Goal: Information Seeking & Learning: Learn about a topic

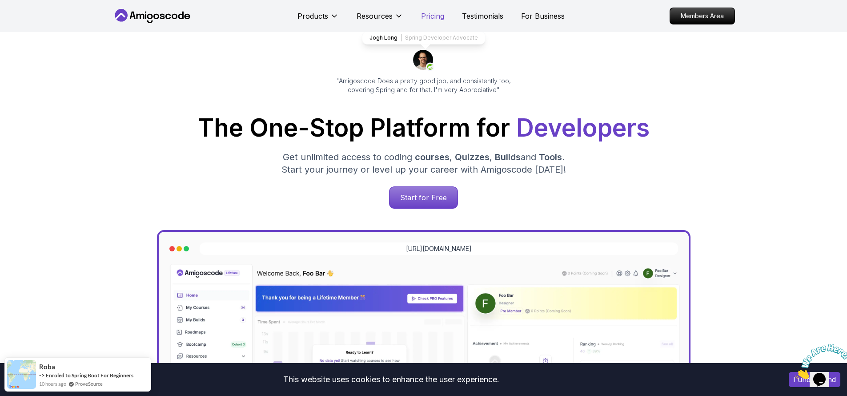
click at [422, 19] on p "Pricing" at bounding box center [432, 16] width 23 height 11
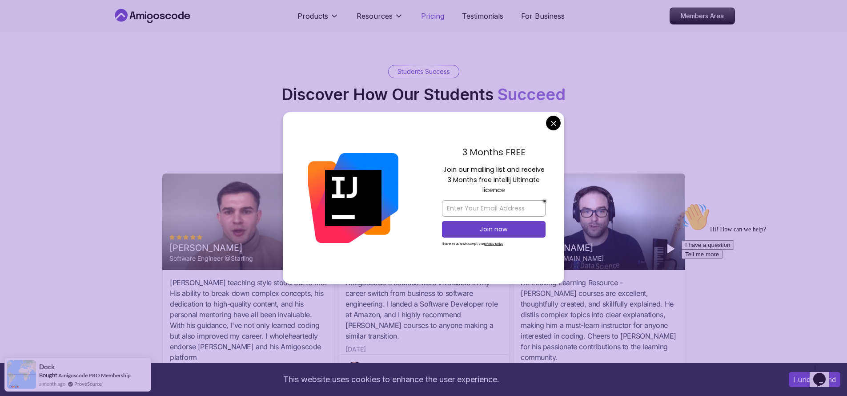
scroll to position [2528, 0]
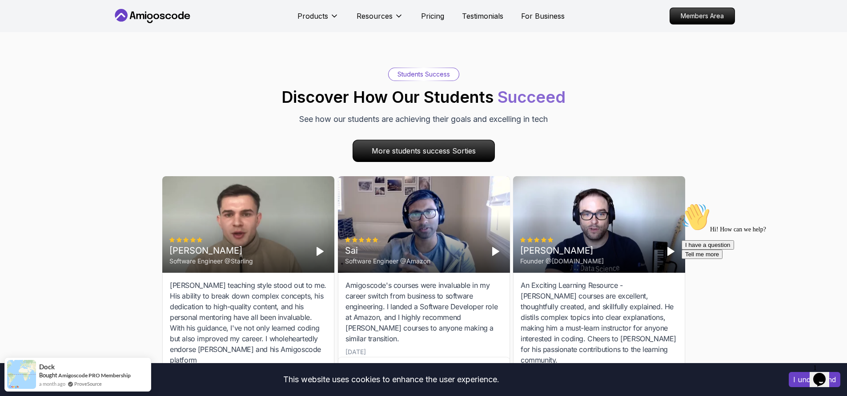
click at [557, 124] on body "This website uses cookies to enhance the user experience. I understand Products…" at bounding box center [423, 78] width 847 height 5212
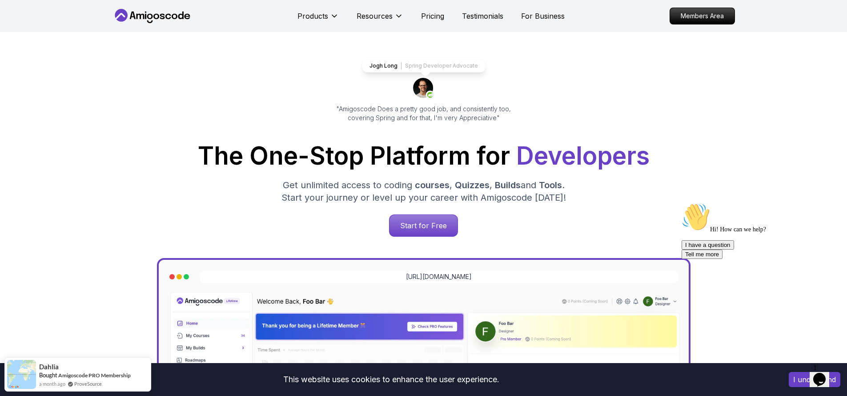
scroll to position [29, 0]
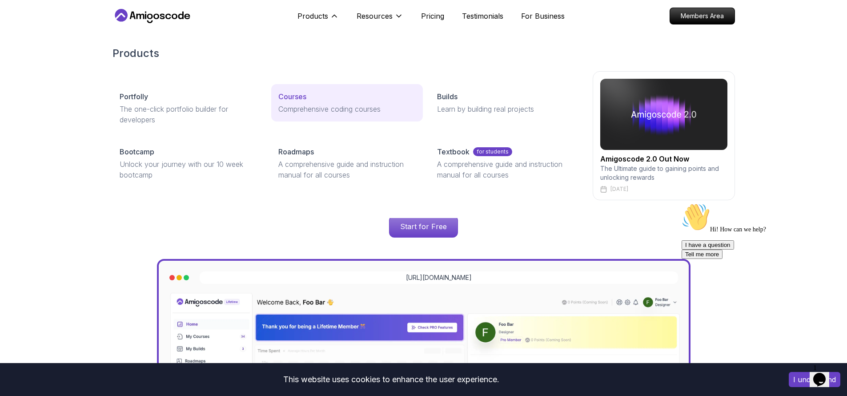
click at [297, 94] on p "Courses" at bounding box center [292, 96] width 28 height 11
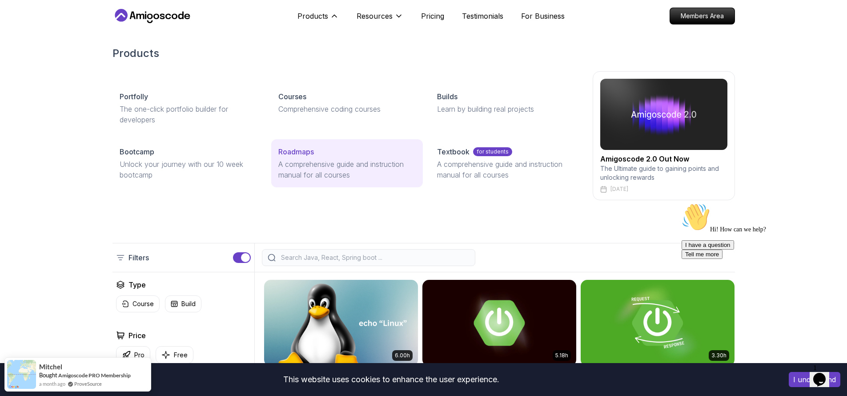
click at [301, 163] on p "A comprehensive guide and instruction manual for all courses" at bounding box center [346, 169] width 137 height 21
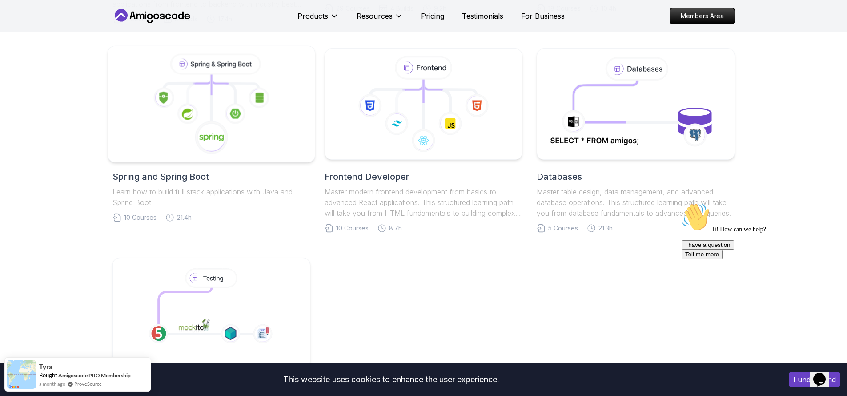
click at [228, 129] on icon at bounding box center [211, 104] width 192 height 101
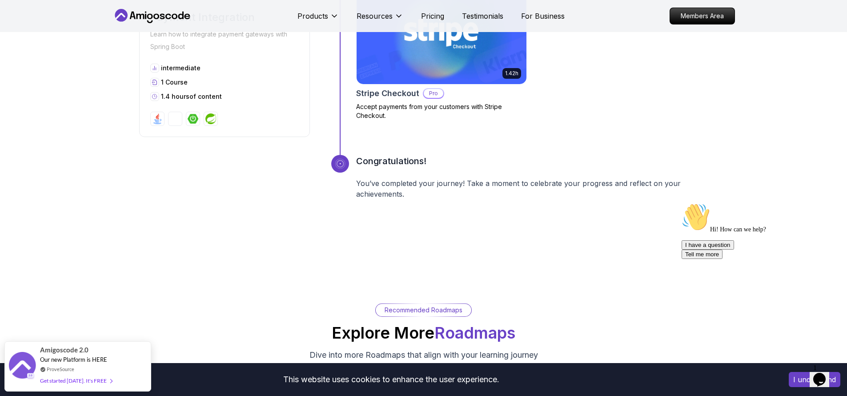
scroll to position [1741, 0]
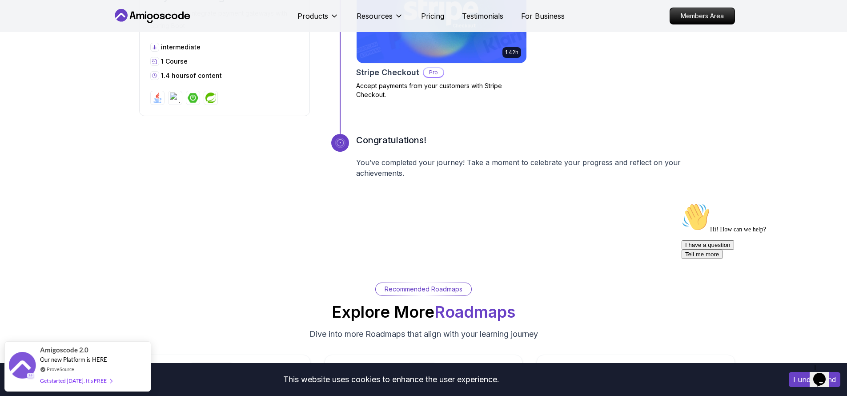
drag, startPoint x: 353, startPoint y: 163, endPoint x: 430, endPoint y: 178, distance: 78.3
click at [430, 178] on div "Congratulations! You’ve completed your journey! Take a moment to celebrate your…" at bounding box center [519, 167] width 377 height 67
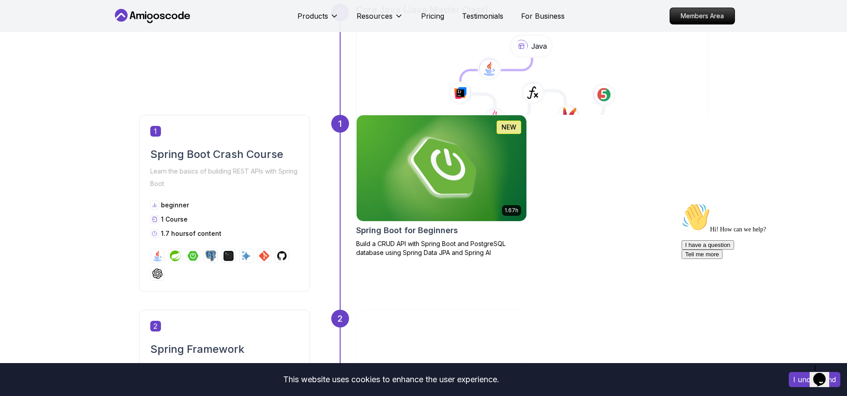
scroll to position [160, 0]
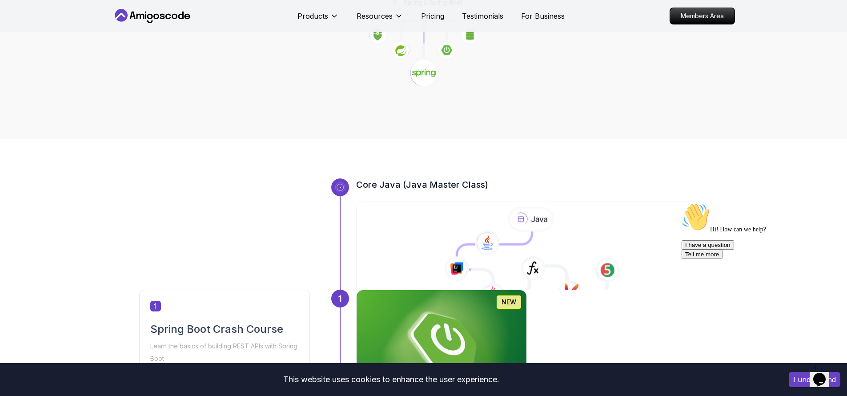
click at [514, 233] on icon at bounding box center [532, 258] width 354 height 102
click at [504, 257] on icon at bounding box center [494, 263] width 75 height 64
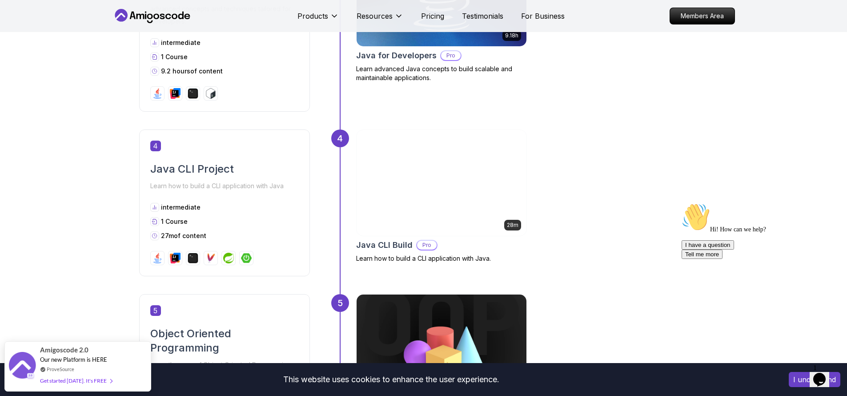
scroll to position [836, 0]
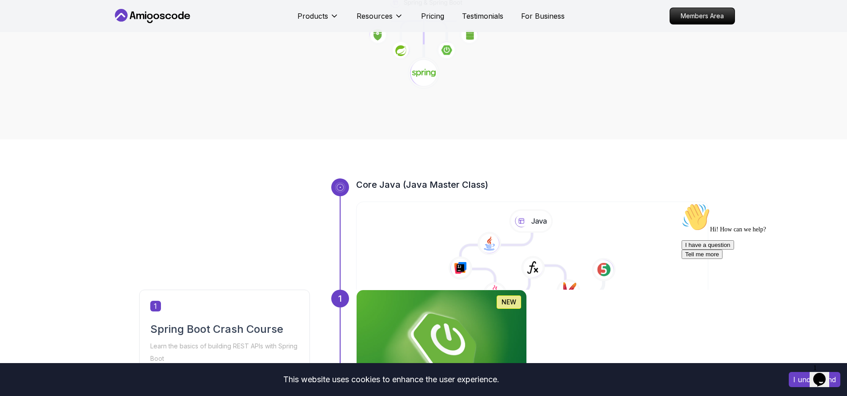
scroll to position [320, 0]
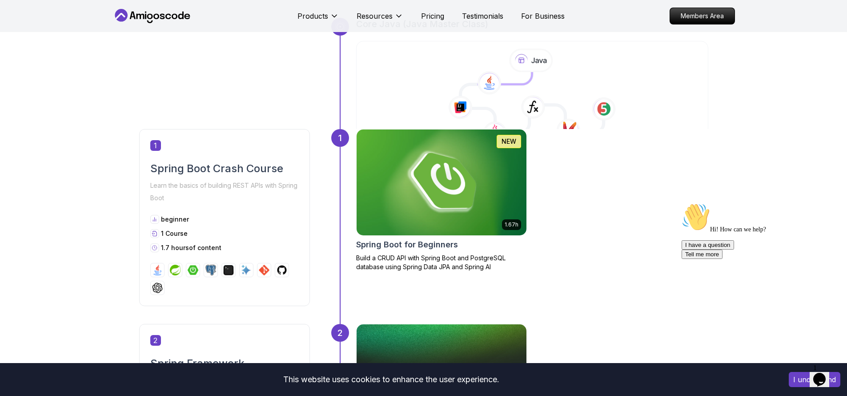
click at [222, 253] on div "1 Spring Boot Crash Course Learn the basics of building REST APIs with Spring B…" at bounding box center [224, 217] width 171 height 177
click at [221, 253] on div "1 Spring Boot Crash Course Learn the basics of building REST APIs with Spring B…" at bounding box center [224, 217] width 171 height 177
click at [219, 251] on p "1.7 hours of content" at bounding box center [191, 247] width 60 height 9
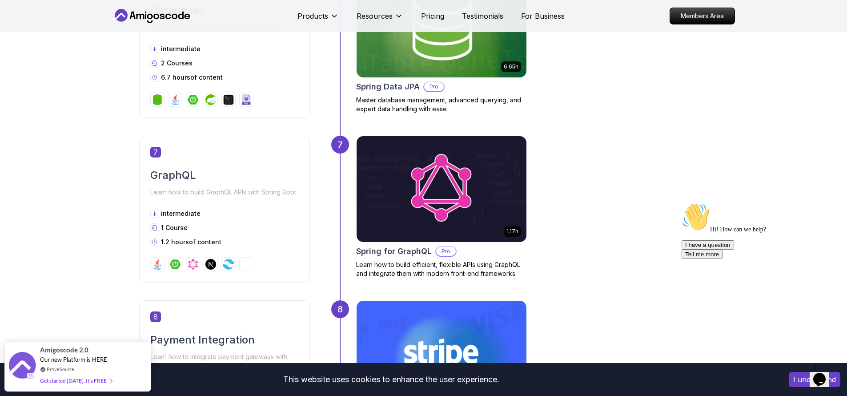
scroll to position [0, 0]
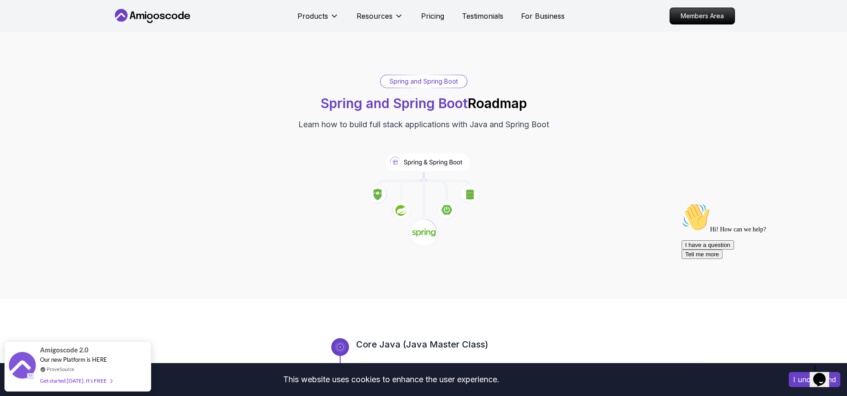
click at [355, 106] on span "Spring and Spring Boot" at bounding box center [394, 103] width 147 height 16
click at [355, 105] on span "Spring and Spring Boot" at bounding box center [394, 103] width 147 height 16
click at [336, 108] on span "Spring and Spring Boot" at bounding box center [394, 103] width 147 height 16
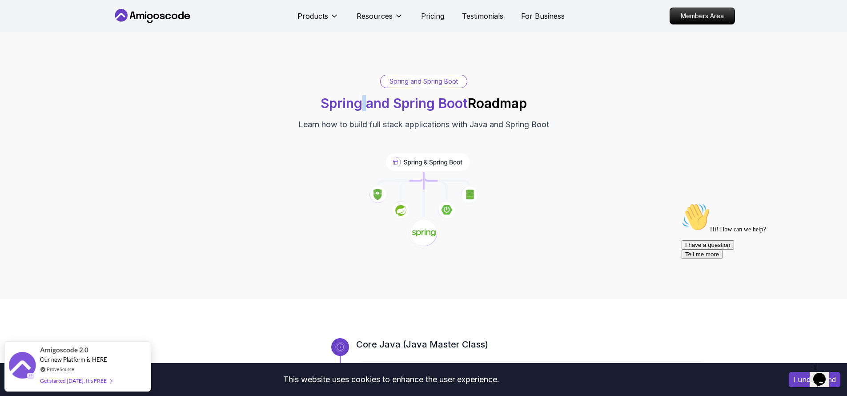
click at [337, 108] on span "Spring and Spring Boot" at bounding box center [394, 103] width 147 height 16
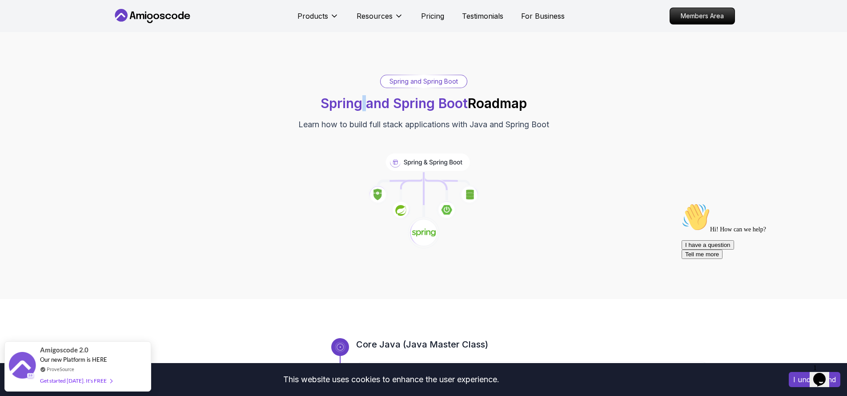
click at [337, 108] on span "Spring and Spring Boot" at bounding box center [394, 103] width 147 height 16
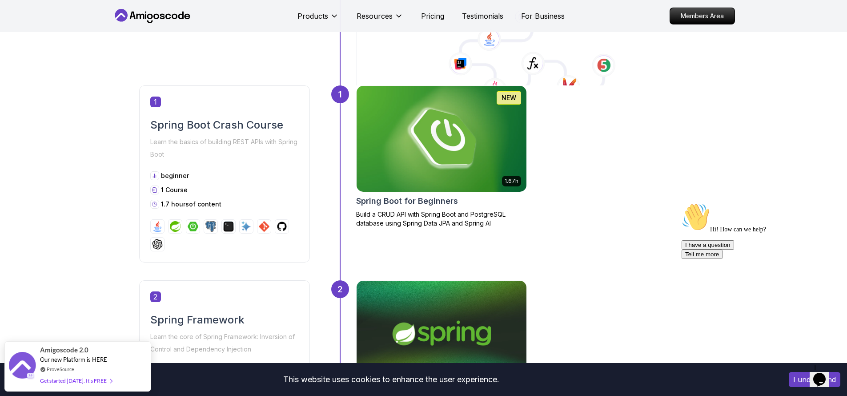
scroll to position [381, 0]
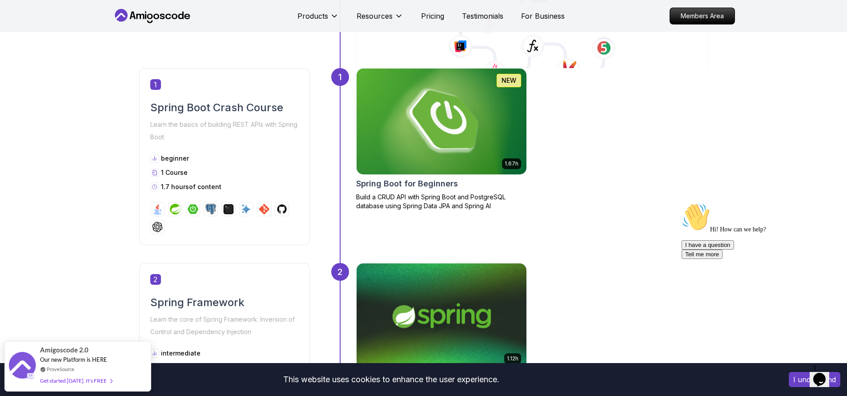
click at [406, 122] on img at bounding box center [441, 121] width 178 height 111
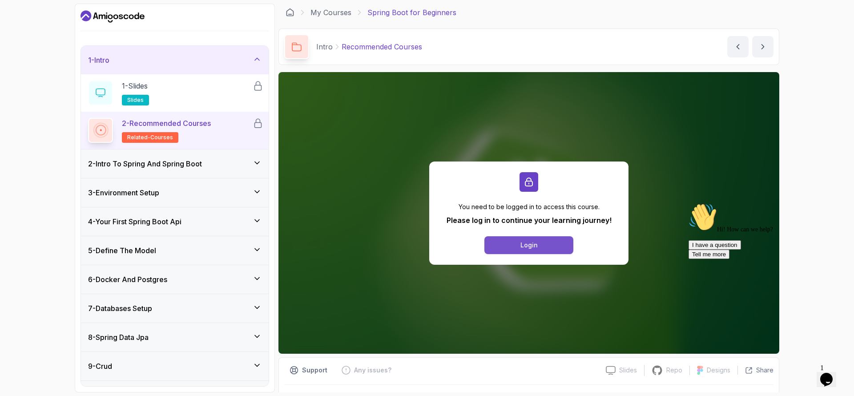
click at [520, 246] on div "Login" at bounding box center [528, 245] width 17 height 9
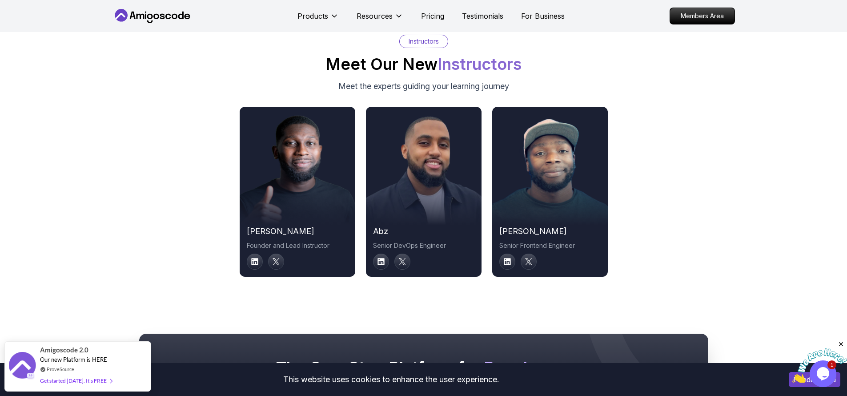
scroll to position [4446, 0]
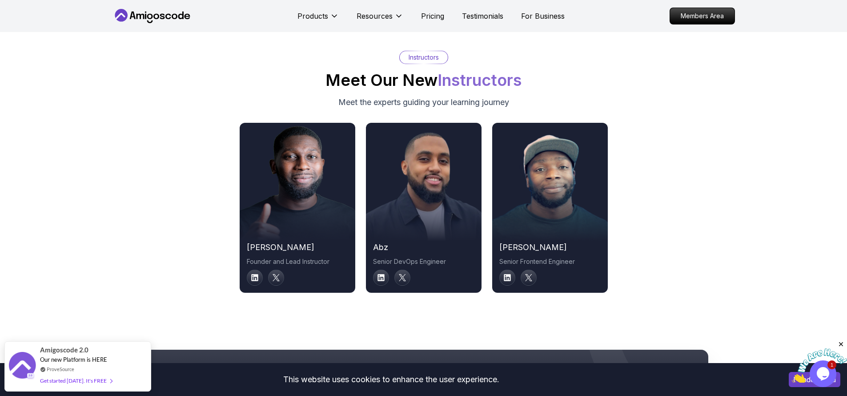
click at [270, 213] on div at bounding box center [298, 207] width 116 height 67
click at [266, 232] on div at bounding box center [298, 207] width 116 height 67
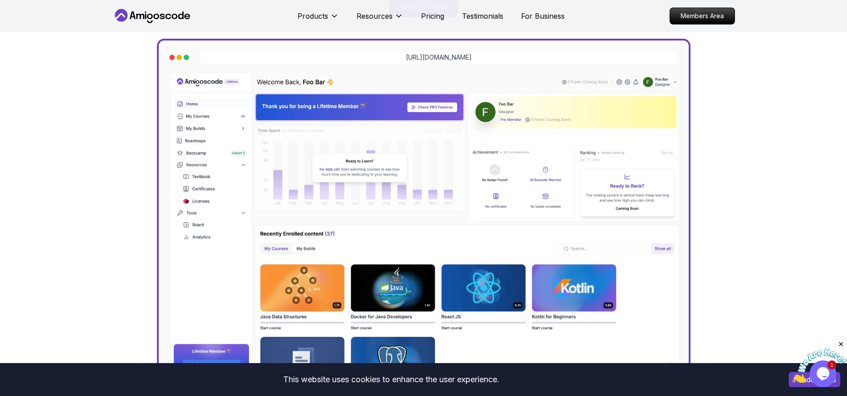
scroll to position [0, 0]
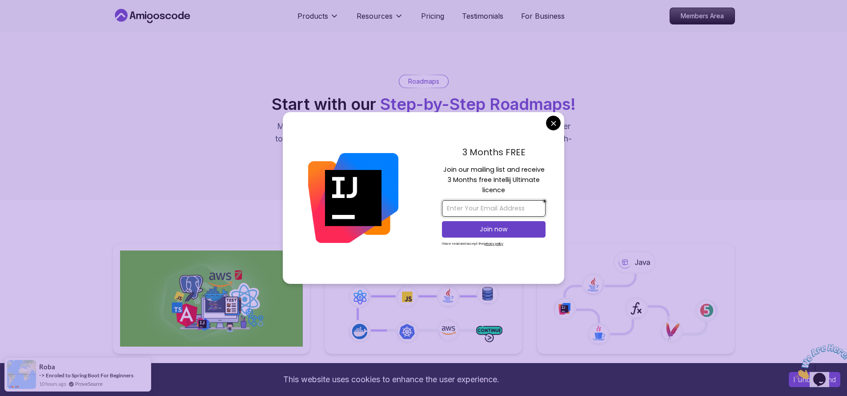
click at [458, 208] on input "email" at bounding box center [494, 208] width 104 height 16
type input "Shaheer.alam198@gmail.com"
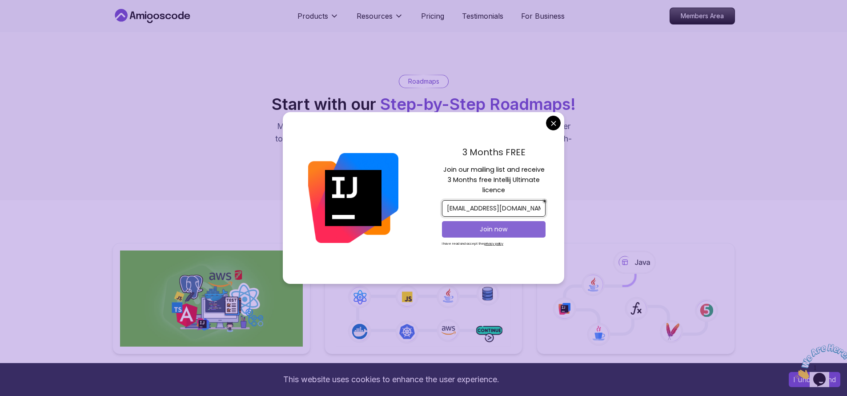
click at [472, 229] on p "Join now" at bounding box center [494, 229] width 84 height 9
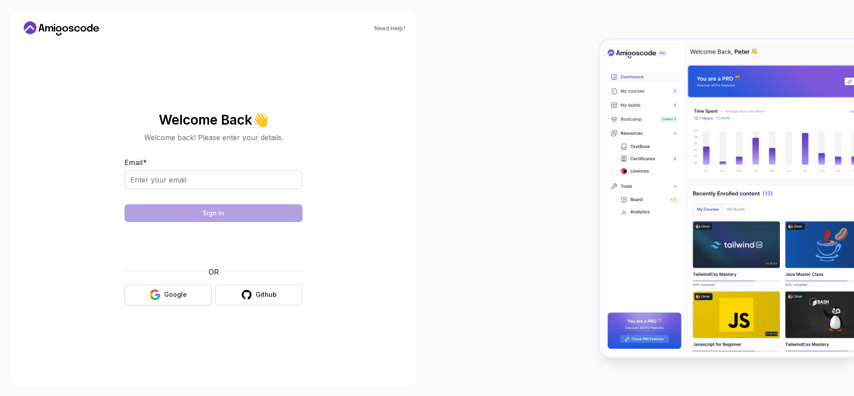
click at [197, 301] on button "Google" at bounding box center [167, 294] width 87 height 21
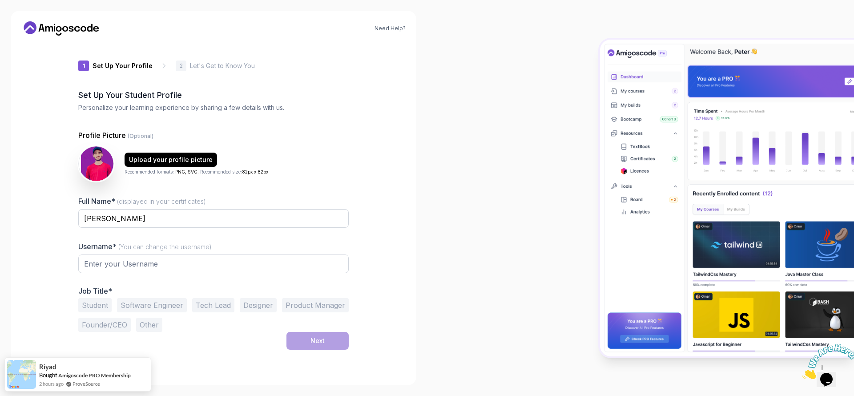
type input "jollypanther344fc"
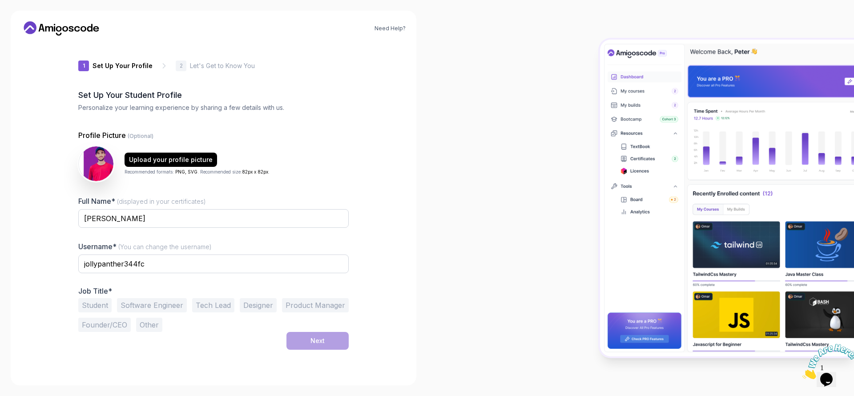
click at [164, 304] on button "Software Engineer" at bounding box center [152, 305] width 70 height 14
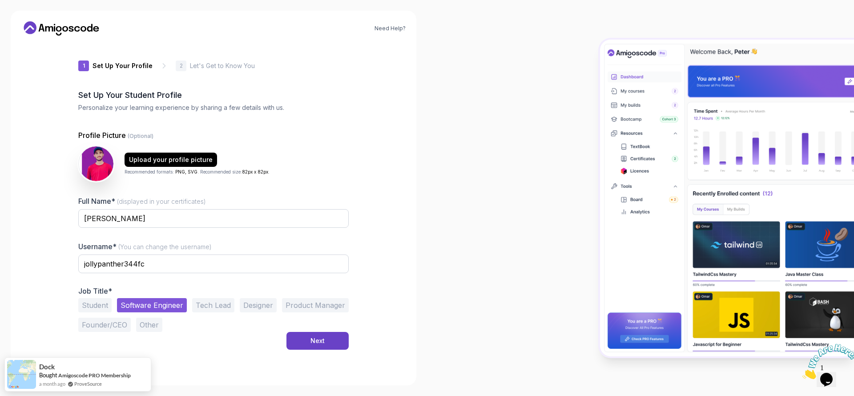
click at [83, 304] on button "Student" at bounding box center [94, 305] width 33 height 14
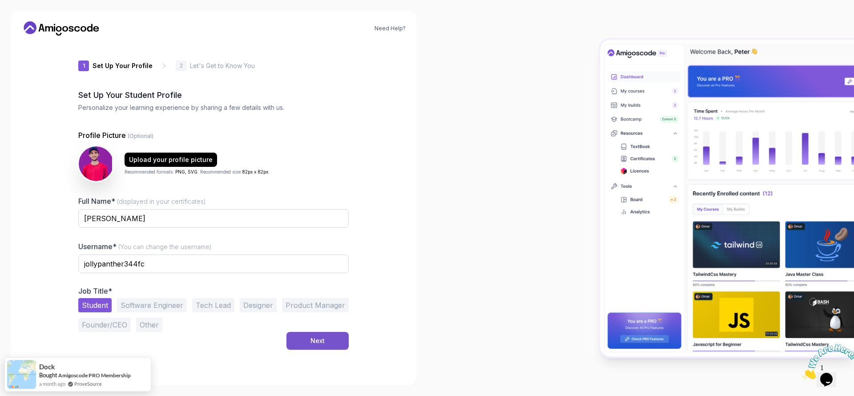
click at [318, 348] on button "Next" at bounding box center [317, 341] width 62 height 18
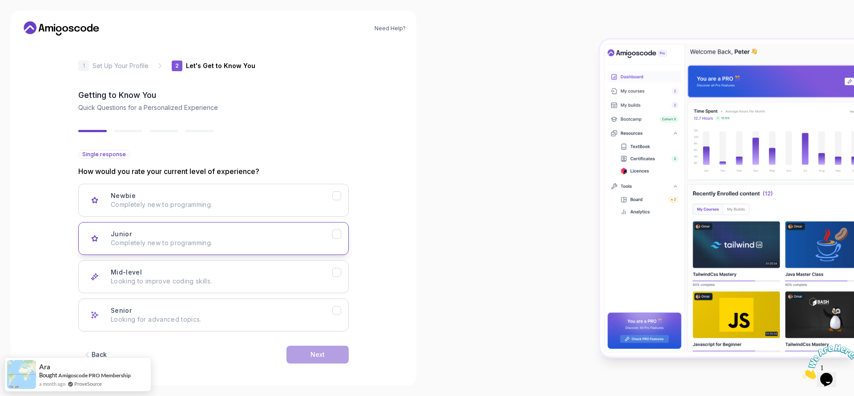
click at [204, 243] on p "Completely new to programming." at bounding box center [221, 242] width 221 height 9
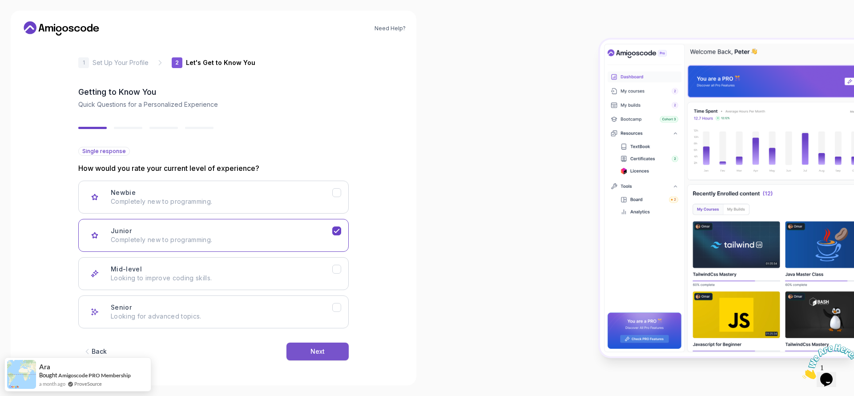
click at [311, 345] on button "Next" at bounding box center [317, 351] width 62 height 18
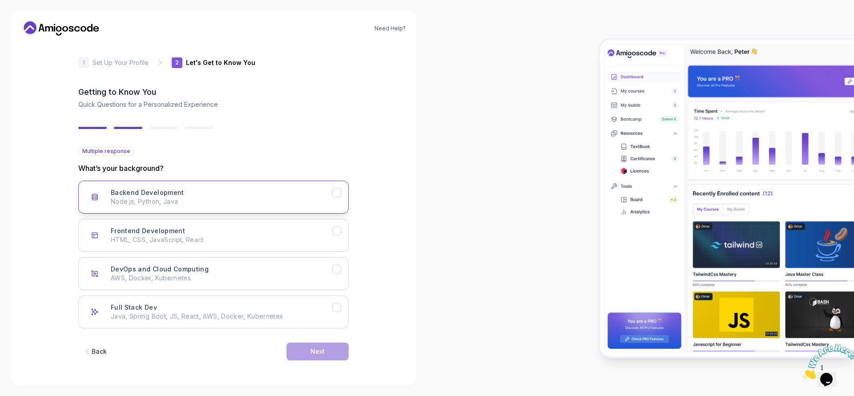
click at [202, 205] on p "Node.js, Python, Java" at bounding box center [221, 201] width 221 height 9
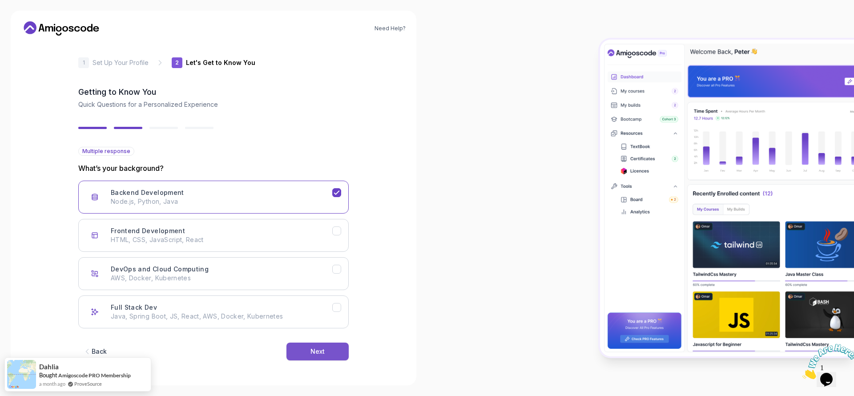
click at [302, 355] on button "Next" at bounding box center [317, 351] width 62 height 18
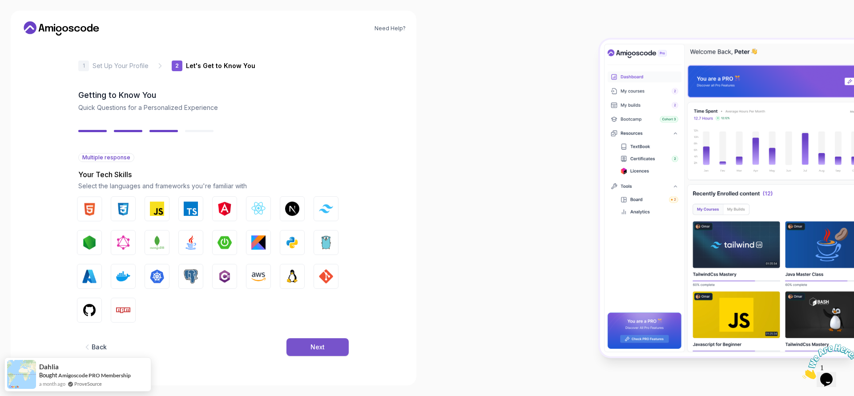
scroll to position [0, 0]
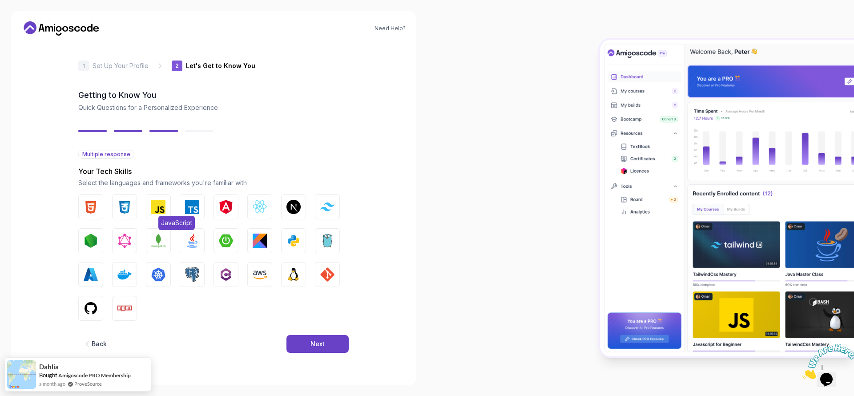
click at [161, 217] on span "JavaScript" at bounding box center [176, 223] width 36 height 14
click at [189, 244] on img "button" at bounding box center [192, 240] width 14 height 14
click at [303, 347] on button "Next" at bounding box center [317, 344] width 62 height 18
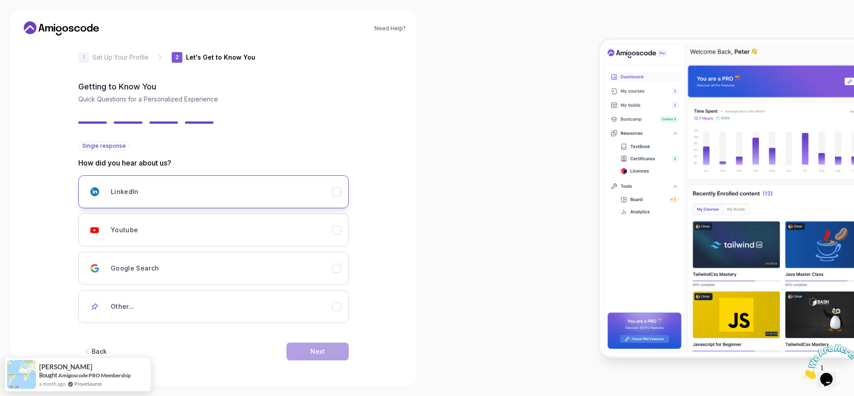
scroll to position [8, 0]
click at [165, 228] on div "Youtube" at bounding box center [221, 230] width 221 height 18
click at [326, 346] on button "Next" at bounding box center [317, 351] width 62 height 18
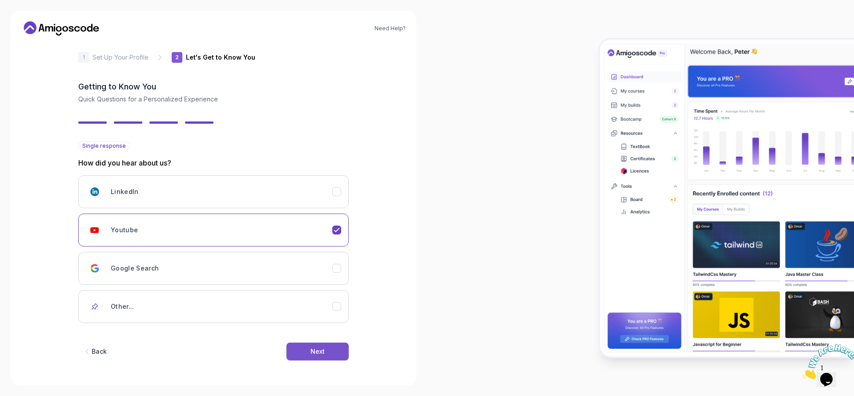
click at [318, 354] on div "Next" at bounding box center [317, 351] width 14 height 9
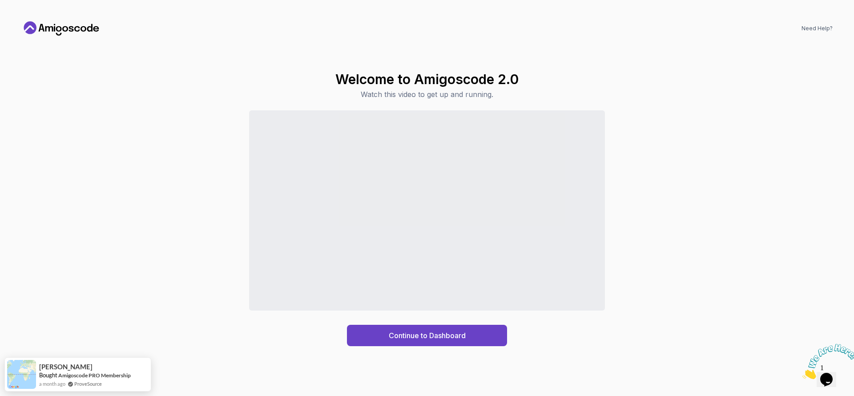
scroll to position [0, 0]
click at [400, 340] on div "Continue to Dashboard" at bounding box center [427, 335] width 77 height 11
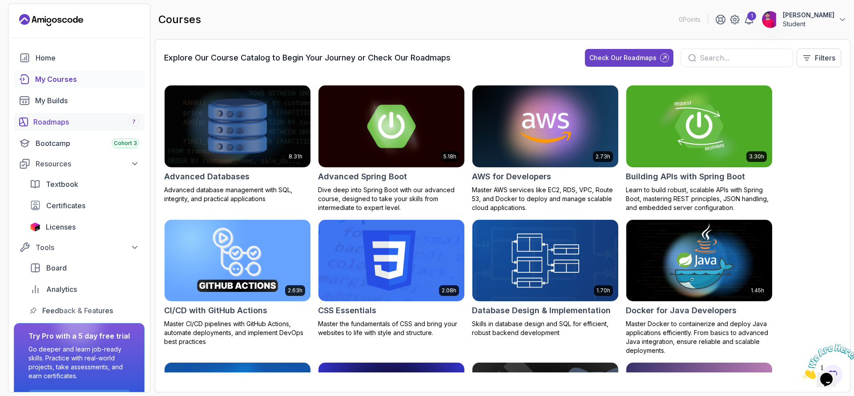
click at [61, 120] on div "Roadmaps 7" at bounding box center [86, 121] width 106 height 11
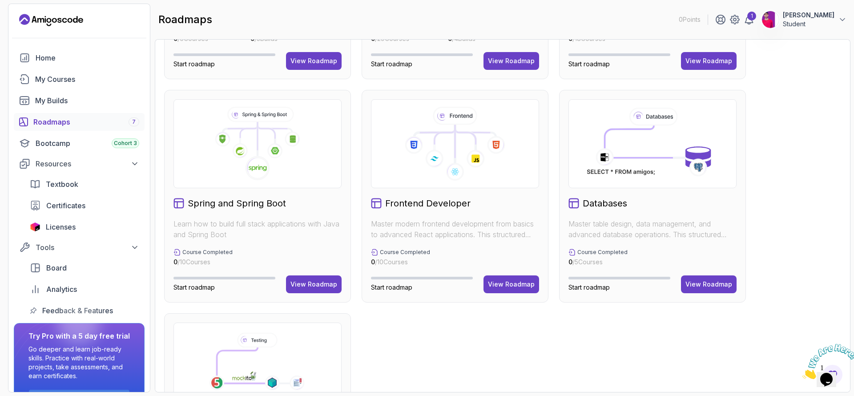
scroll to position [120, 0]
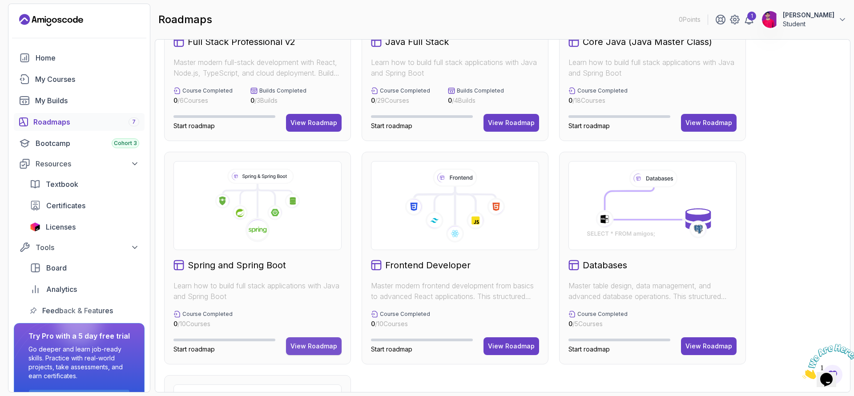
click at [319, 346] on div "View Roadmap" at bounding box center [313, 345] width 47 height 9
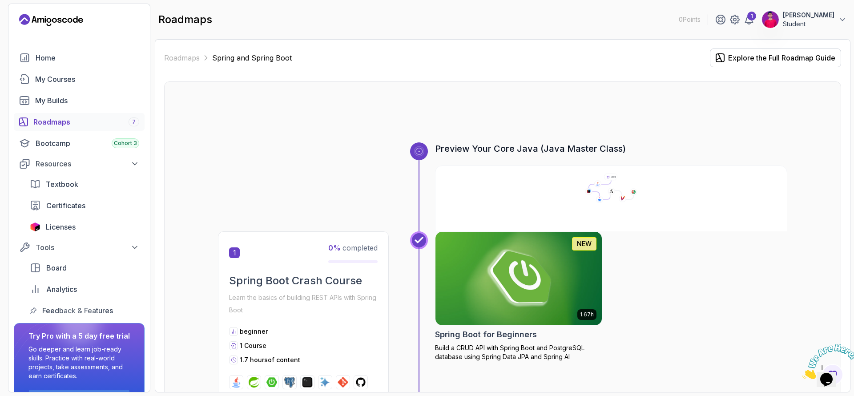
click at [482, 266] on img at bounding box center [518, 278] width 175 height 98
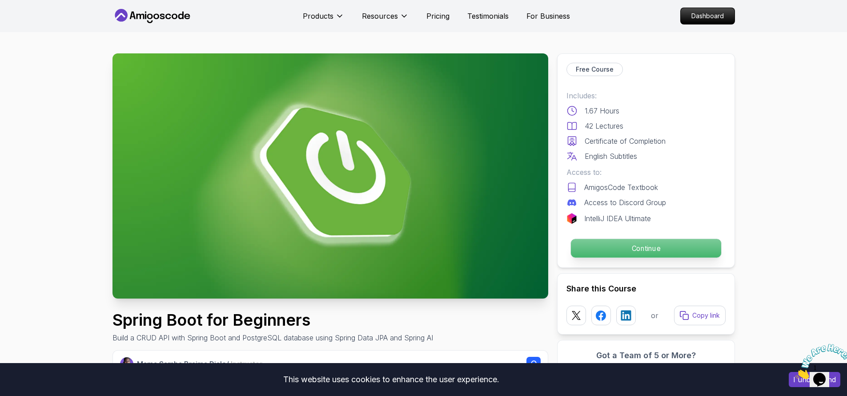
click at [599, 248] on p "Continue" at bounding box center [645, 248] width 150 height 19
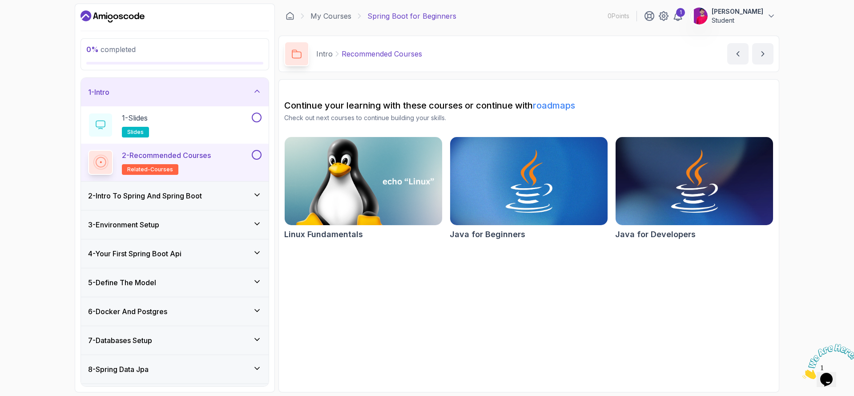
click at [373, 202] on img at bounding box center [363, 181] width 165 height 92
click at [210, 118] on div "1 - Slides slides" at bounding box center [169, 124] width 162 height 25
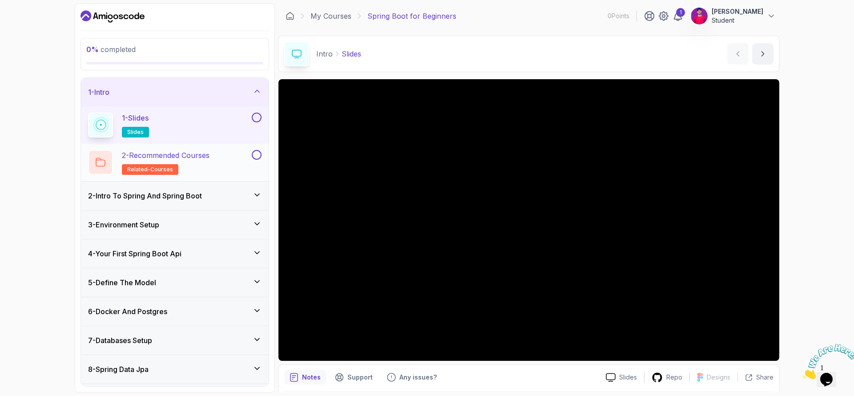
click at [238, 169] on div "2 - Recommended Courses related-courses" at bounding box center [169, 162] width 162 height 25
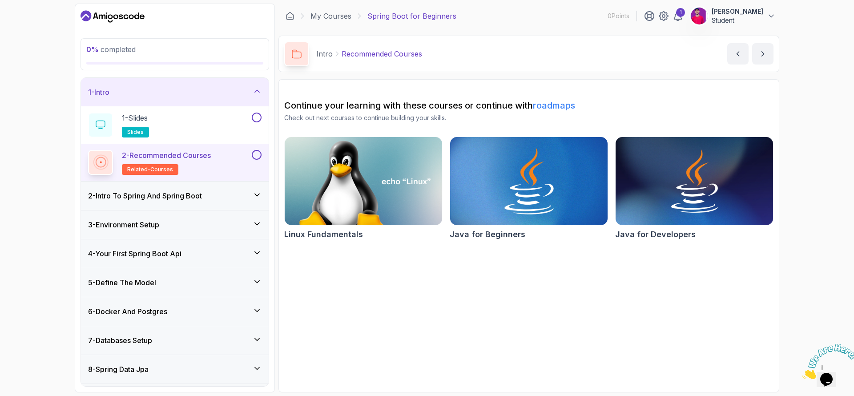
click at [505, 202] on img at bounding box center [528, 181] width 165 height 92
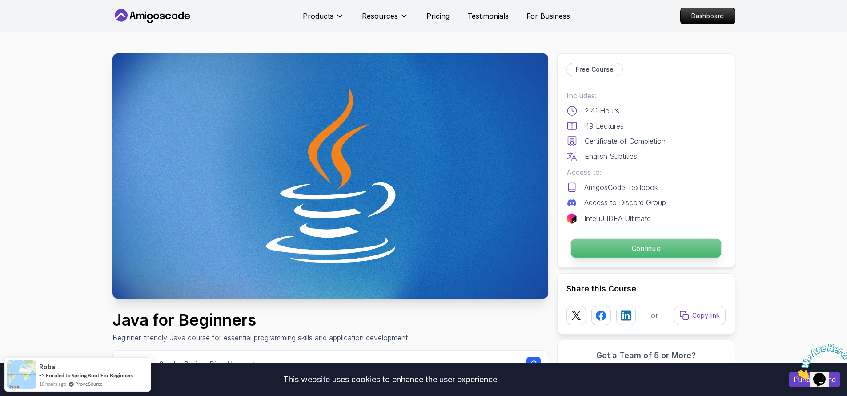
click at [600, 250] on p "Continue" at bounding box center [645, 248] width 150 height 19
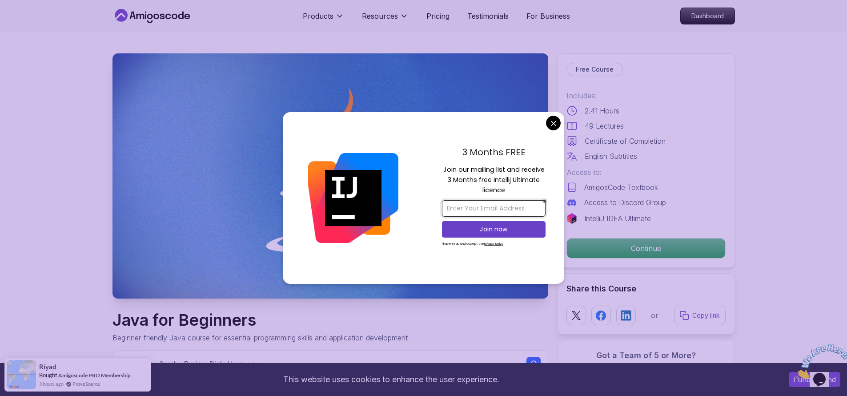
click at [485, 213] on input "email" at bounding box center [494, 208] width 104 height 16
type input "[EMAIL_ADDRESS][DOMAIN_NAME]"
click at [484, 229] on p "Join now" at bounding box center [494, 229] width 84 height 9
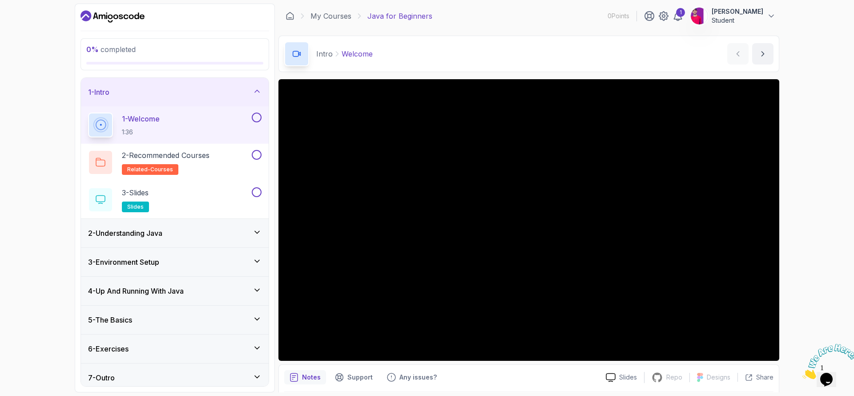
scroll to position [6, 0]
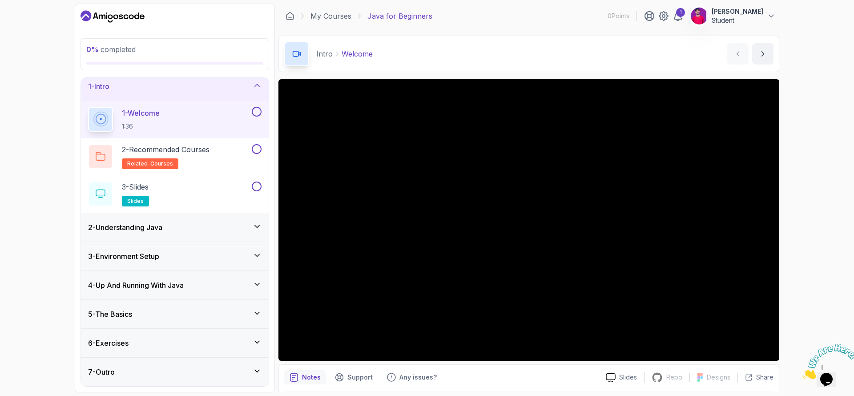
click at [691, 22] on div "1 [PERSON_NAME] Student" at bounding box center [710, 16] width 132 height 18
click at [682, 19] on icon at bounding box center [678, 16] width 8 height 9
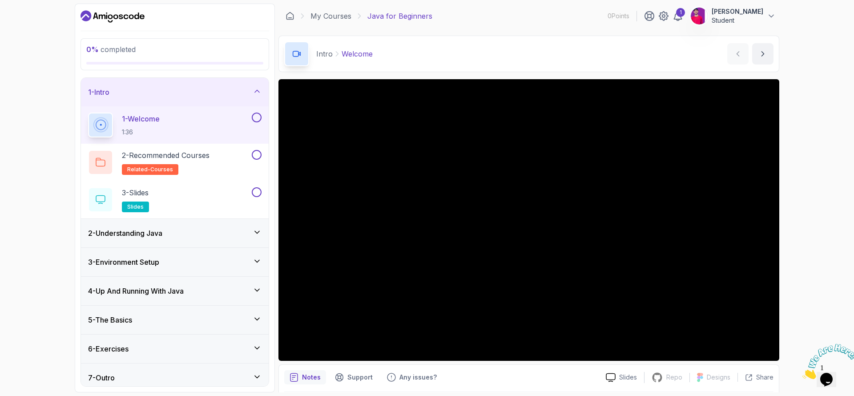
scroll to position [30, 0]
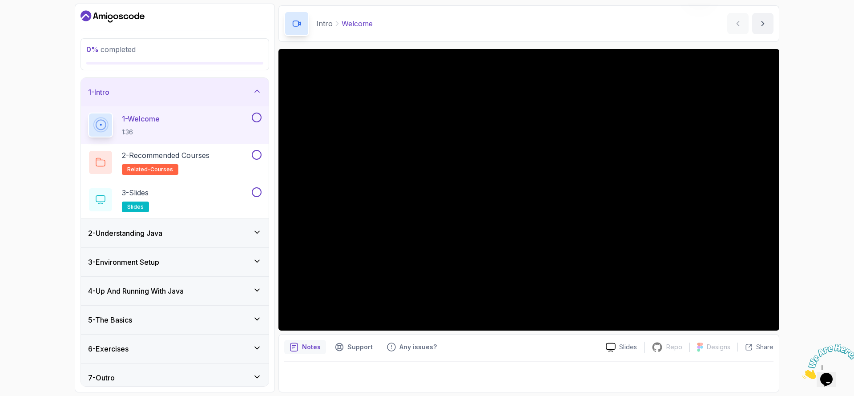
click at [324, 376] on div at bounding box center [528, 373] width 489 height 25
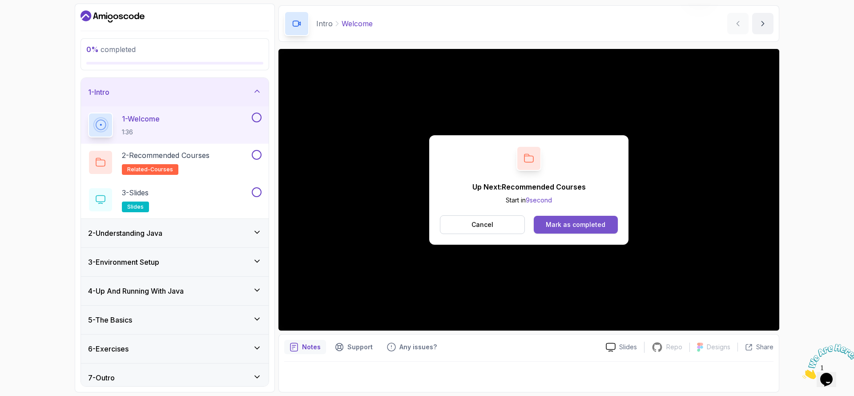
click at [548, 221] on div "Mark as completed" at bounding box center [576, 224] width 60 height 9
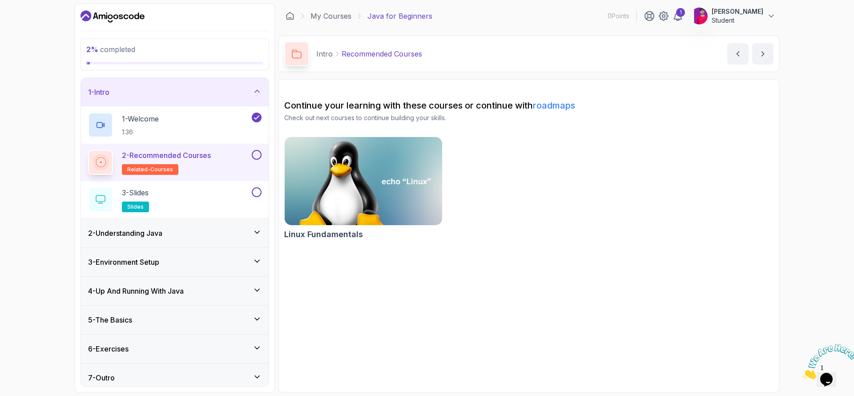
click at [257, 155] on button at bounding box center [257, 155] width 10 height 10
click at [225, 189] on div "3 - Slides slides" at bounding box center [169, 199] width 162 height 25
